Goal: Information Seeking & Learning: Understand process/instructions

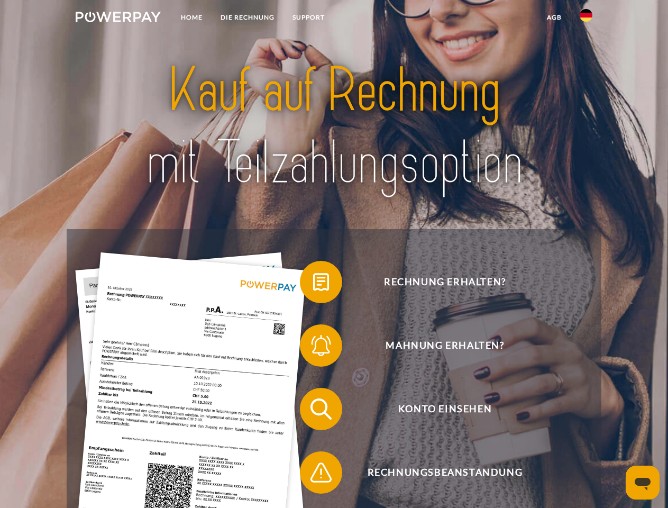
click at [118, 19] on img at bounding box center [118, 17] width 85 height 11
click at [586, 19] on img at bounding box center [585, 15] width 13 height 13
click at [554, 17] on link "agb" at bounding box center [554, 17] width 33 height 19
click at [313, 284] on span at bounding box center [305, 281] width 53 height 53
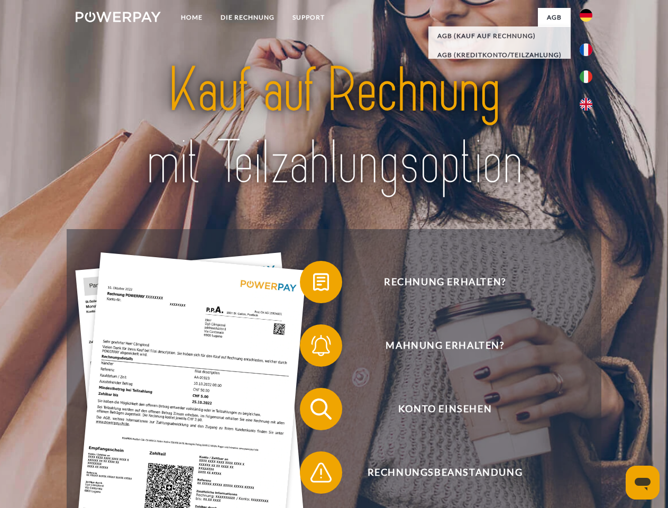
click at [313, 347] on div "Rechnung erhalten? Mahnung erhalten? Konto einsehen" at bounding box center [334, 440] width 534 height 423
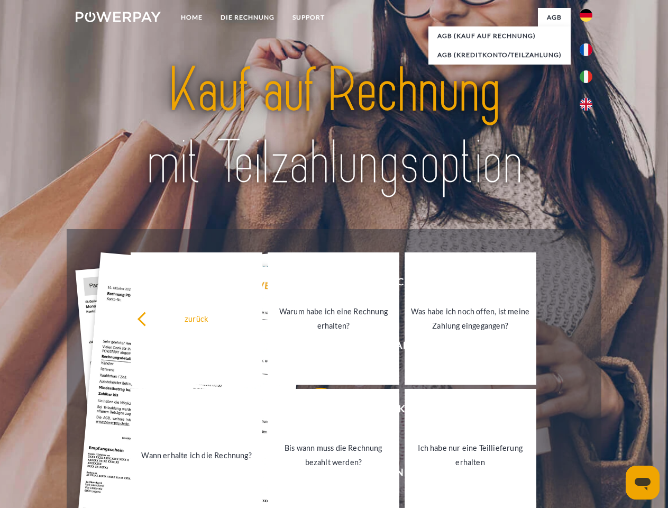
click at [313, 411] on link "Bis wann muss die Rechnung bezahlt werden?" at bounding box center [334, 455] width 132 height 132
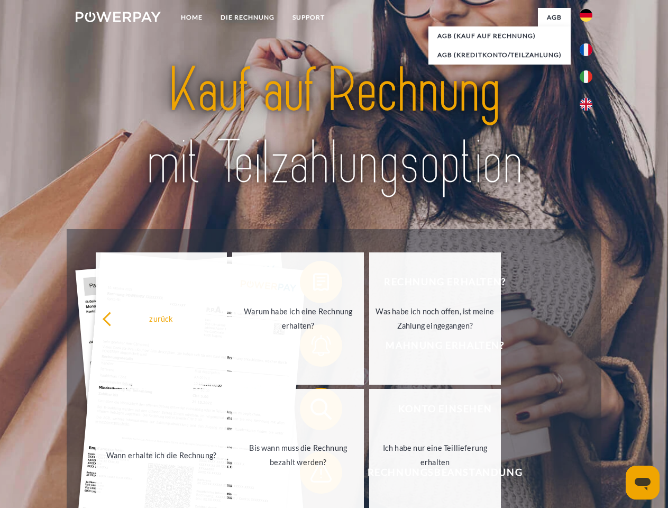
click at [313, 474] on div "Rechnung erhalten? Mahnung erhalten? Konto einsehen" at bounding box center [334, 440] width 534 height 423
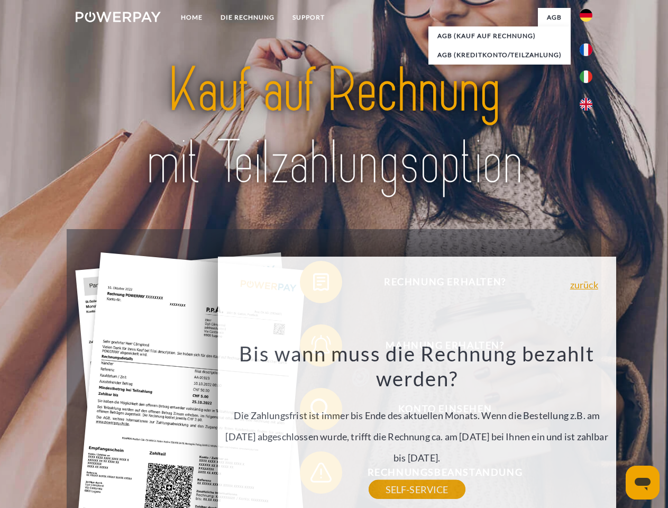
click at [642, 482] on icon "Messaging-Fenster öffnen" at bounding box center [642, 483] width 16 height 13
